Goal: Information Seeking & Learning: Learn about a topic

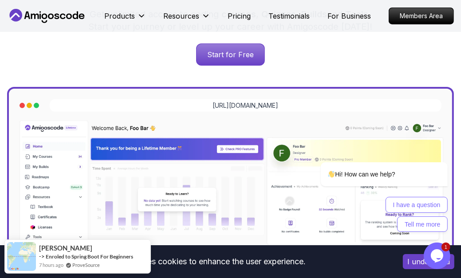
scroll to position [198, 0]
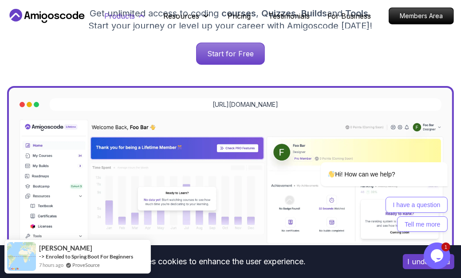
drag, startPoint x: 330, startPoint y: 82, endPoint x: 127, endPoint y: 18, distance: 212.1
click at [127, 18] on p "Products" at bounding box center [120, 16] width 31 height 11
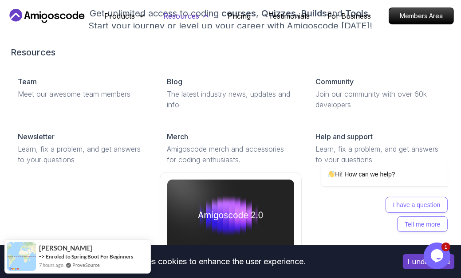
click at [172, 18] on p "Resources" at bounding box center [182, 16] width 36 height 11
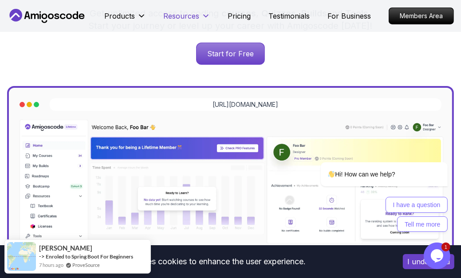
click at [172, 18] on p "Resources" at bounding box center [182, 16] width 36 height 11
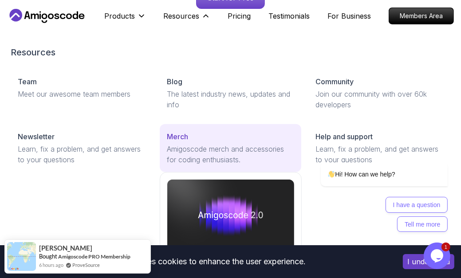
scroll to position [254, 0]
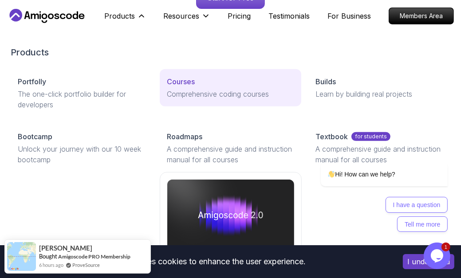
click at [187, 95] on p "Comprehensive coding courses" at bounding box center [231, 94] width 128 height 11
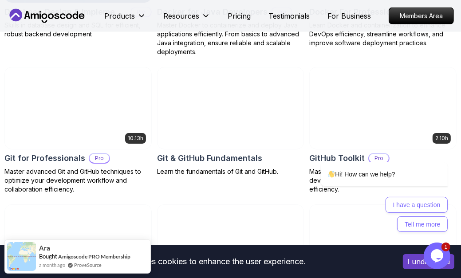
scroll to position [932, 0]
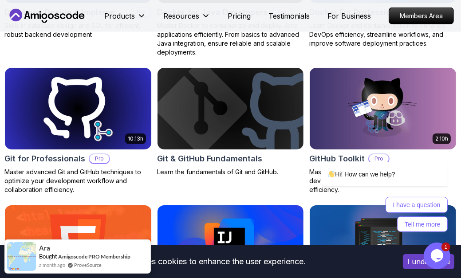
click at [129, 192] on p "Master advanced Git and GitHub techniques to optimize your development workflow…" at bounding box center [77, 181] width 147 height 27
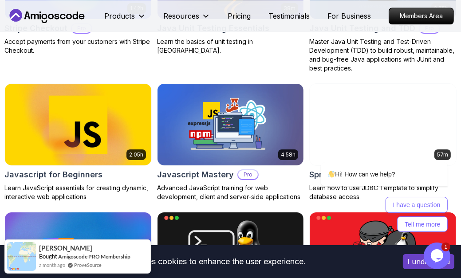
scroll to position [1678, 0]
